Goal: Find specific page/section: Find specific page/section

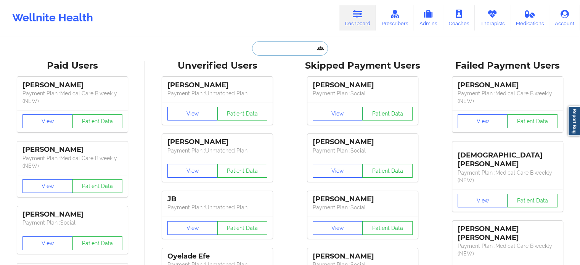
click at [276, 50] on input "text" at bounding box center [290, 48] width 76 height 15
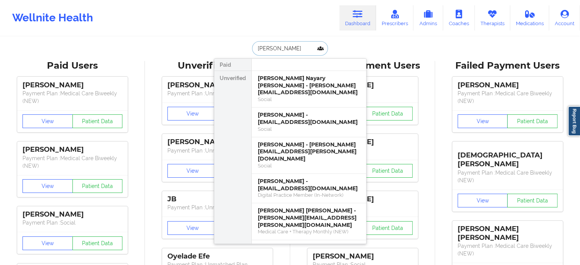
type input "[PERSON_NAME]"
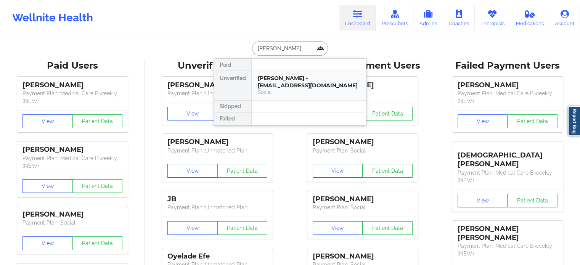
click at [274, 82] on div "[PERSON_NAME] - [EMAIL_ADDRESS][DOMAIN_NAME]" at bounding box center [309, 82] width 102 height 14
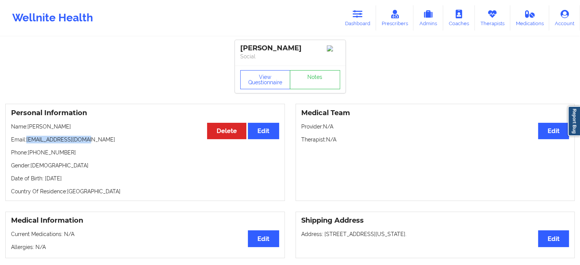
drag, startPoint x: 63, startPoint y: 143, endPoint x: 27, endPoint y: 146, distance: 36.0
click at [27, 146] on div "Personal Information Edit Delete Name: [PERSON_NAME] Email: [EMAIL_ADDRESS][DOM…" at bounding box center [145, 152] width 280 height 97
copy p "[EMAIL_ADDRESS][DOMAIN_NAME]"
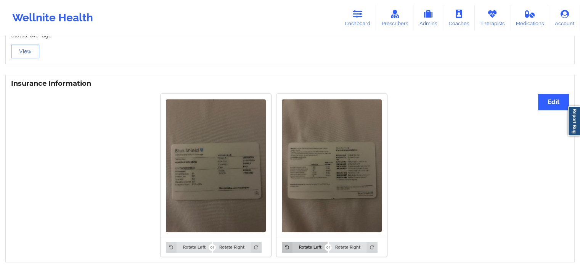
scroll to position [566, 0]
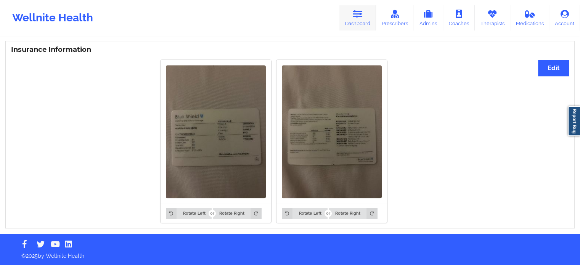
click at [356, 9] on link "Dashboard" at bounding box center [358, 17] width 37 height 25
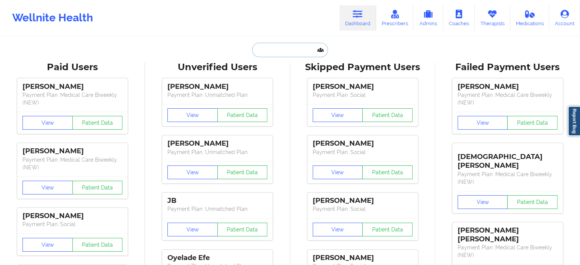
click at [289, 52] on input "text" at bounding box center [290, 50] width 76 height 15
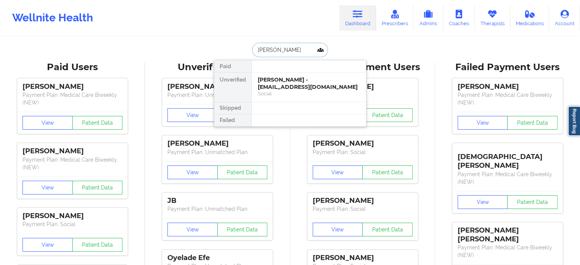
type input "[PERSON_NAME]"
click at [290, 88] on div "[PERSON_NAME] - [EMAIL_ADDRESS][DOMAIN_NAME]" at bounding box center [309, 83] width 102 height 14
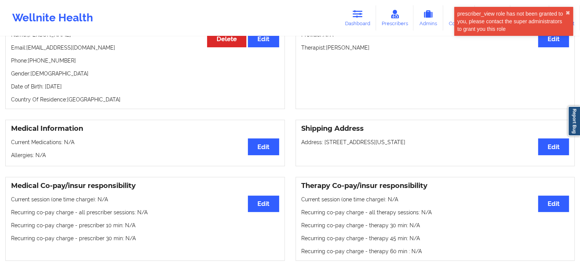
scroll to position [37, 0]
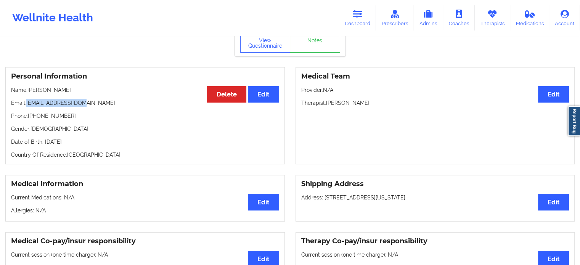
drag, startPoint x: 54, startPoint y: 106, endPoint x: 25, endPoint y: 108, distance: 28.6
click at [25, 107] on p "Email: [EMAIL_ADDRESS][DOMAIN_NAME]" at bounding box center [145, 103] width 268 height 8
copy p "[EMAIL_ADDRESS][DOMAIN_NAME]"
click at [350, 17] on link "Dashboard" at bounding box center [358, 17] width 37 height 25
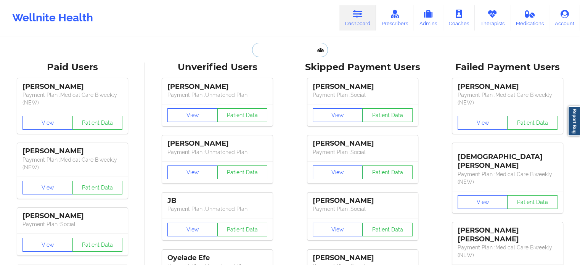
click at [288, 45] on input "text" at bounding box center [290, 50] width 76 height 15
paste input "[PERSON_NAME]"
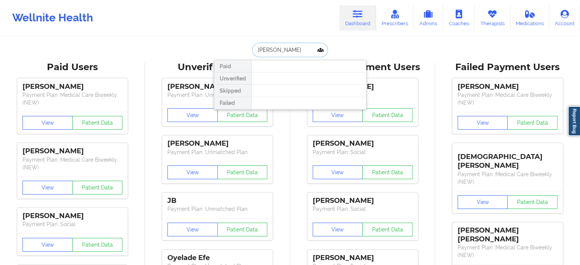
type input "[PERSON_NAME]"
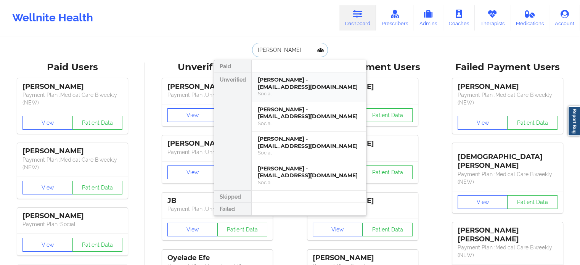
click at [296, 90] on div "Social" at bounding box center [309, 93] width 102 height 6
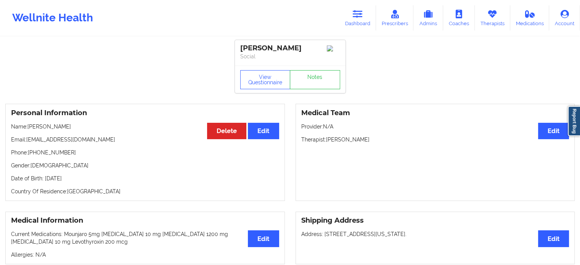
drag, startPoint x: 357, startPoint y: 16, endPoint x: 333, endPoint y: 27, distance: 26.8
click at [357, 16] on icon at bounding box center [358, 14] width 10 height 8
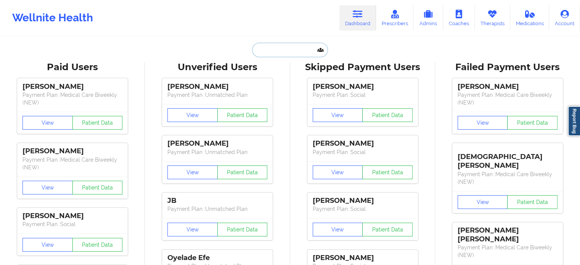
click at [260, 52] on input "text" at bounding box center [290, 50] width 76 height 15
paste input "[EMAIL_ADDRESS][DOMAIN_NAME]"
type input "[EMAIL_ADDRESS][DOMAIN_NAME]"
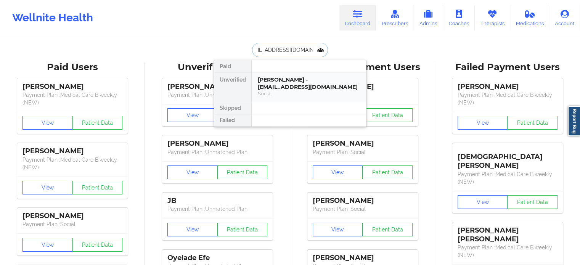
click at [274, 84] on div "[PERSON_NAME] - [EMAIL_ADDRESS][DOMAIN_NAME]" at bounding box center [309, 83] width 102 height 14
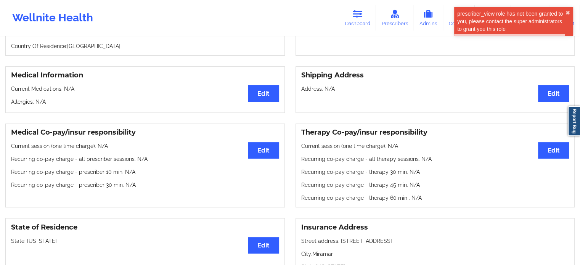
scroll to position [114, 0]
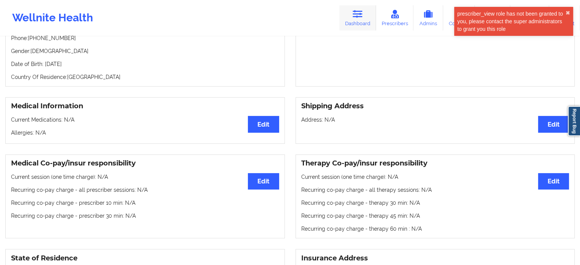
click at [360, 22] on link "Dashboard" at bounding box center [358, 17] width 37 height 25
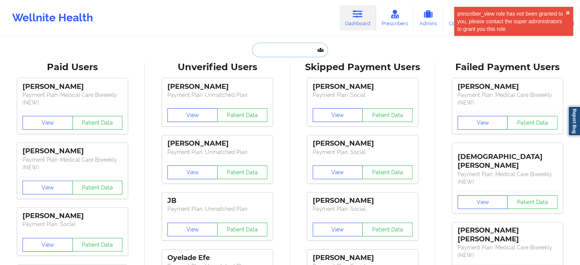
click at [275, 51] on input "text" at bounding box center [290, 50] width 76 height 15
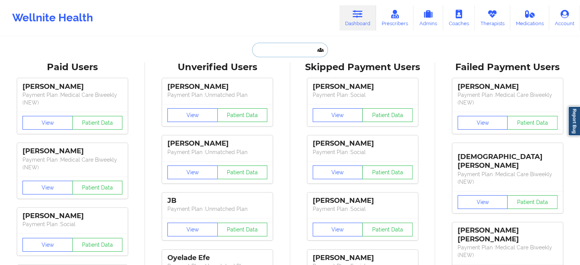
paste input "[EMAIL_ADDRESS][DOMAIN_NAME]"
type input "[EMAIL_ADDRESS][DOMAIN_NAME]"
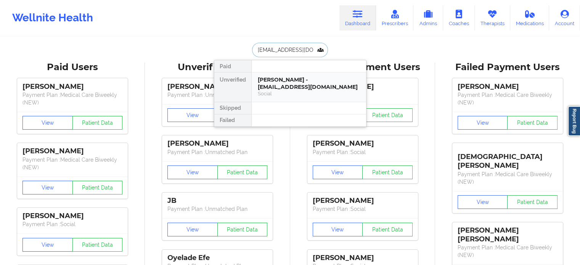
click at [285, 79] on div "[PERSON_NAME] - [EMAIL_ADDRESS][DOMAIN_NAME]" at bounding box center [309, 83] width 102 height 14
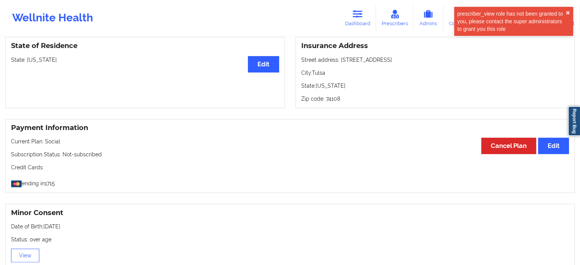
scroll to position [229, 0]
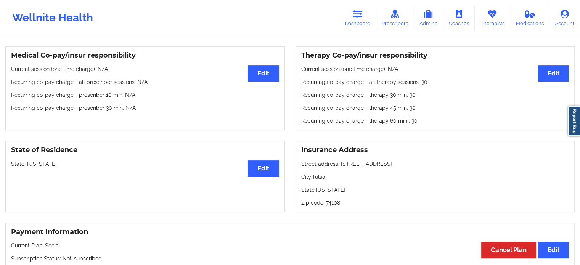
click at [351, 23] on link "Dashboard" at bounding box center [358, 17] width 37 height 25
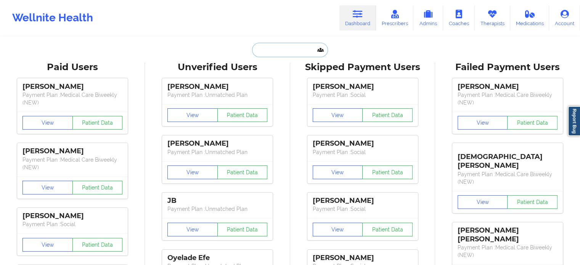
click at [279, 53] on input "text" at bounding box center [290, 50] width 76 height 15
paste input "[PERSON_NAME] Nayary [PERSON_NAME]"
type input "[PERSON_NAME] Nayary [PERSON_NAME]"
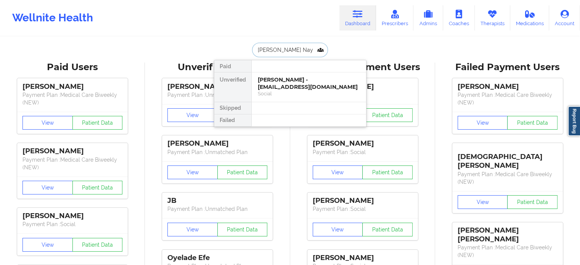
scroll to position [0, 17]
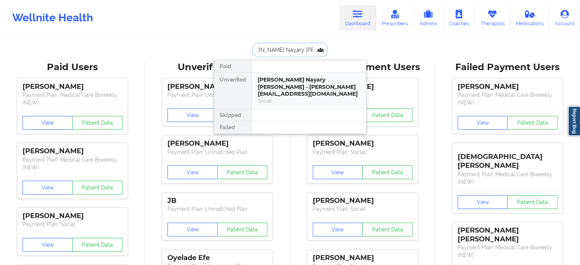
click at [275, 85] on div "[PERSON_NAME] Nayary [PERSON_NAME] - [PERSON_NAME][EMAIL_ADDRESS][DOMAIN_NAME]" at bounding box center [309, 86] width 102 height 21
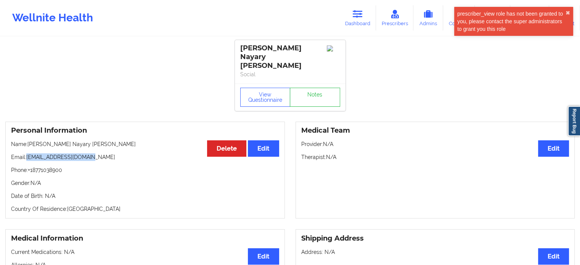
drag, startPoint x: 95, startPoint y: 146, endPoint x: 29, endPoint y: 150, distance: 65.7
click at [29, 153] on p "Email: [EMAIL_ADDRESS][DOMAIN_NAME]" at bounding box center [145, 157] width 268 height 8
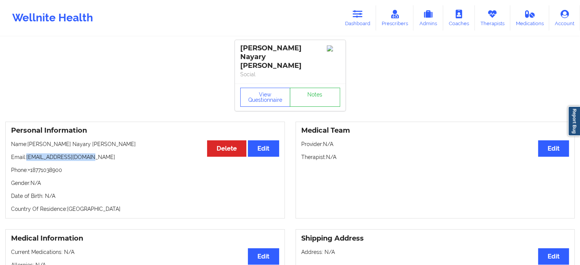
copy p "[EMAIL_ADDRESS][DOMAIN_NAME]"
